Goal: Information Seeking & Learning: Learn about a topic

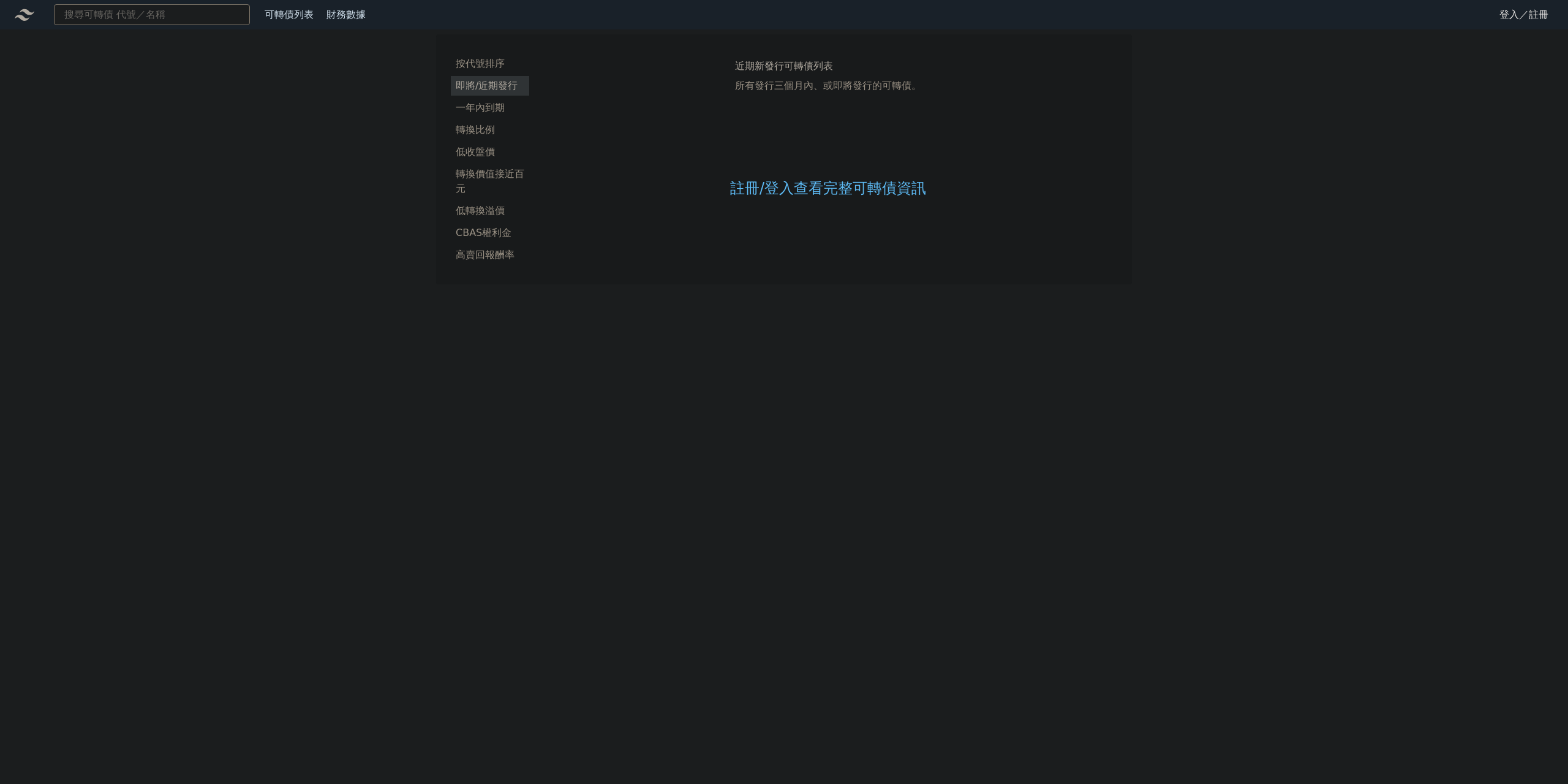
click at [161, 8] on input at bounding box center [152, 14] width 196 height 21
type input "4549"
click at [143, 30] on div "45491 [PERSON_NAME] 108.75 +2.75%" at bounding box center [152, 38] width 195 height 25
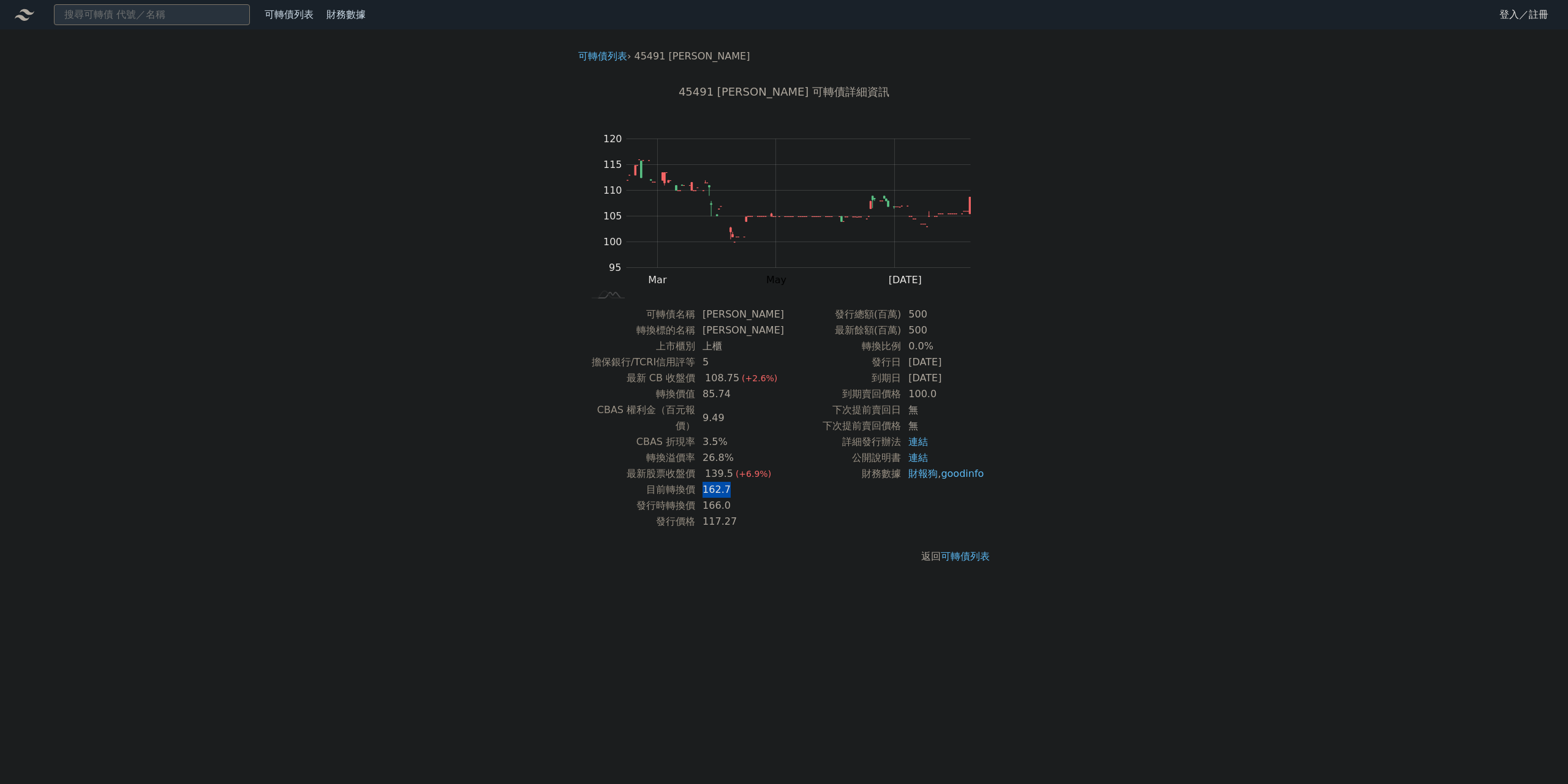
drag, startPoint x: 711, startPoint y: 473, endPoint x: 739, endPoint y: 473, distance: 28.0
click at [735, 482] on td "162.7" at bounding box center [739, 490] width 89 height 16
click at [178, 16] on input at bounding box center [152, 14] width 196 height 21
type input "68701"
click at [144, 32] on div "68701 騰雲一 100.05 -0.95%" at bounding box center [152, 38] width 195 height 25
